Goal: Navigation & Orientation: Find specific page/section

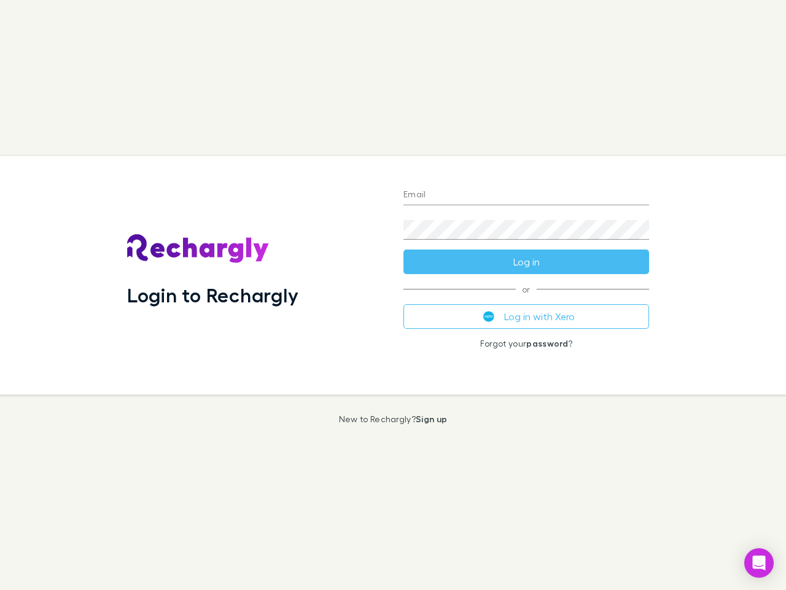
click at [393, 295] on div "Login to Rechargly" at bounding box center [255, 275] width 276 height 238
click at [527, 195] on input "Email" at bounding box center [527, 196] width 246 height 20
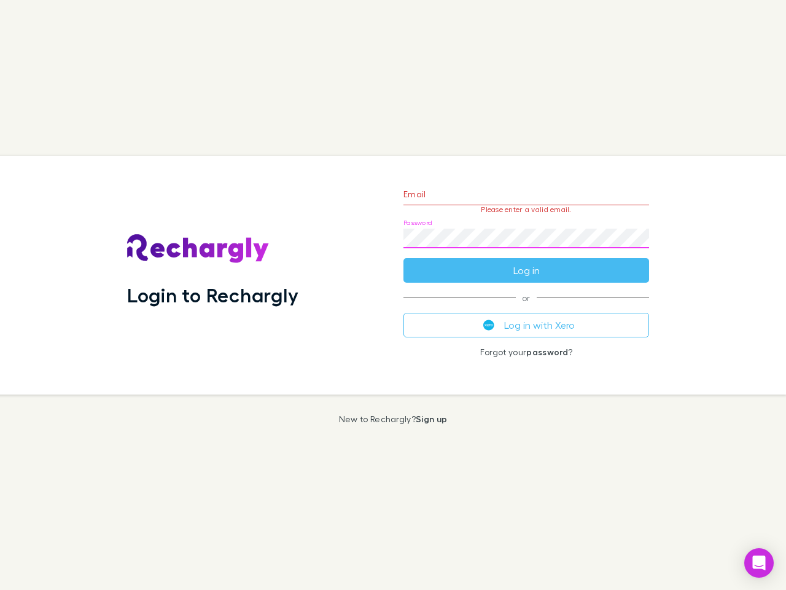
click at [527, 262] on form "Email Please enter a valid email. Password Log in" at bounding box center [527, 229] width 246 height 107
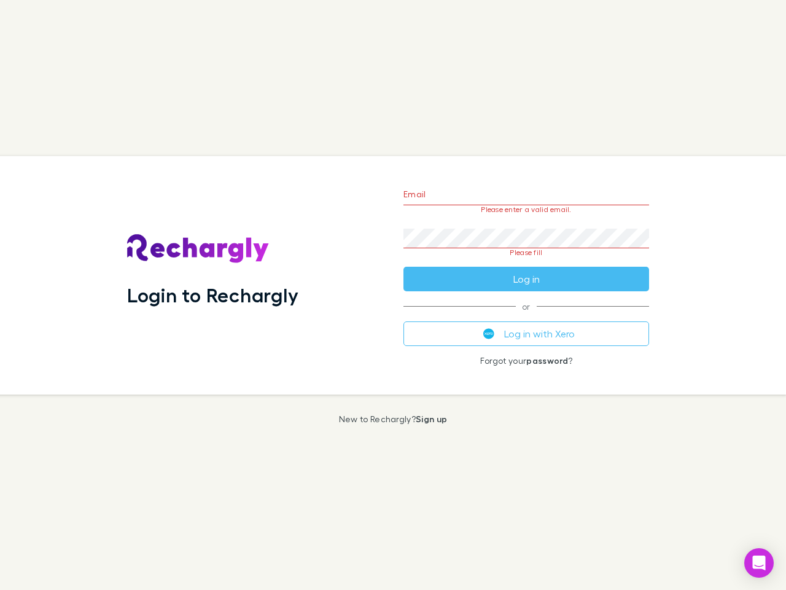
click at [527, 316] on div "Email Please enter a valid email. Password Please fill Log in or Log in with Xe…" at bounding box center [526, 275] width 265 height 238
click at [759, 563] on icon "Open Intercom Messenger" at bounding box center [759, 562] width 13 height 15
